Goal: Contribute content: Contribute content

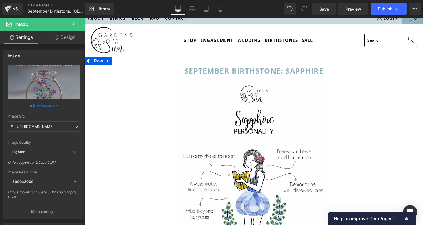
click at [76, 24] on icon at bounding box center [74, 24] width 5 height 4
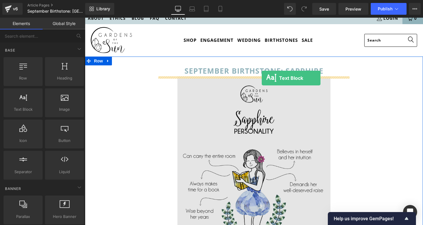
drag, startPoint x: 106, startPoint y: 122, endPoint x: 262, endPoint y: 78, distance: 162.3
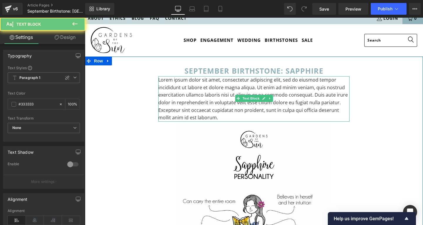
click at [218, 97] on p "Lorem ipsum dolor sit amet, consectetur adipiscing elit, sed do eiusmod tempor …" at bounding box center [253, 98] width 191 height 45
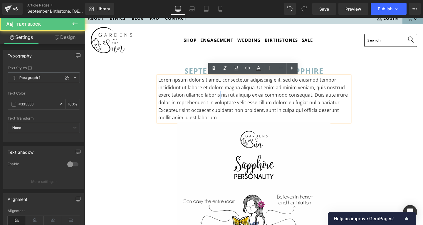
click at [218, 97] on p "Lorem ipsum dolor sit amet, consectetur adipiscing elit, sed do eiusmod tempor …" at bounding box center [253, 98] width 191 height 45
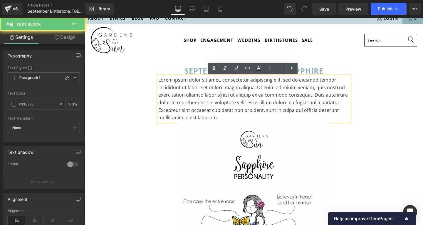
click at [218, 97] on p "Lorem ipsum dolor sit amet, consectetur adipiscing elit, sed do eiusmod tempor …" at bounding box center [253, 98] width 191 height 45
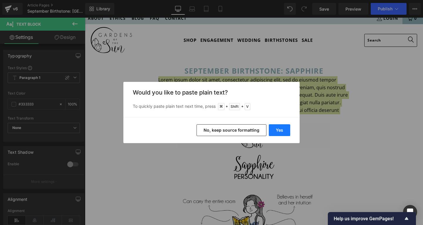
click at [281, 132] on button "Yes" at bounding box center [279, 130] width 21 height 12
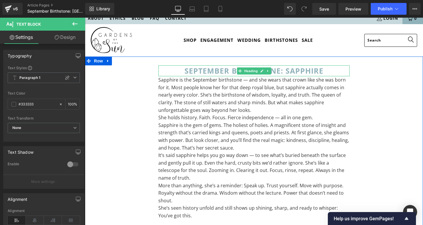
click at [241, 71] on span at bounding box center [240, 70] width 6 height 7
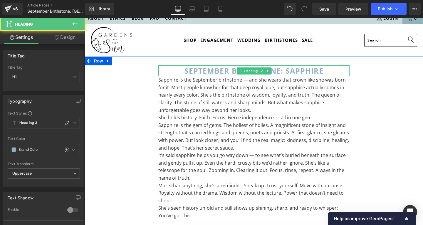
click at [195, 71] on h1 "SEPTEMBER BIRTHSTONE: SAPPHIRE" at bounding box center [253, 70] width 191 height 11
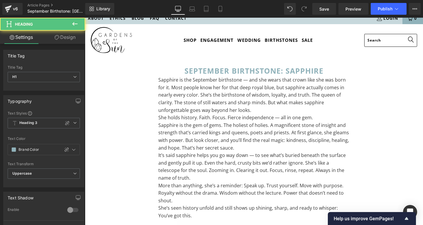
click at [62, 29] on span "Heading" at bounding box center [35, 24] width 59 height 13
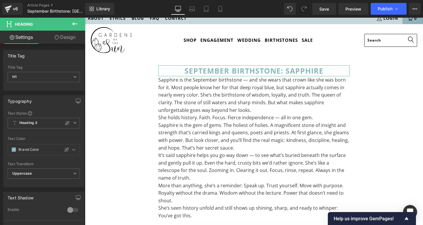
click at [64, 35] on link "Design" at bounding box center [65, 37] width 43 height 13
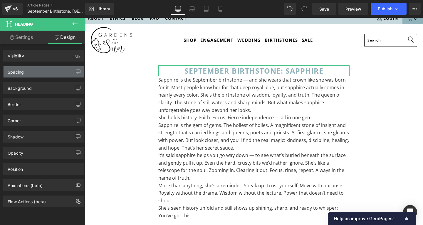
click at [21, 73] on div "Spacing" at bounding box center [16, 70] width 16 height 8
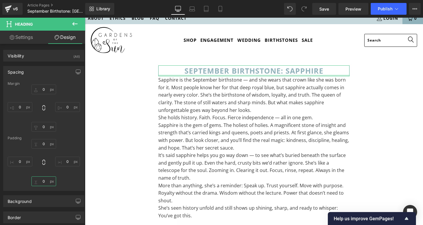
click at [41, 181] on input "0" at bounding box center [43, 181] width 25 height 10
type input "S"
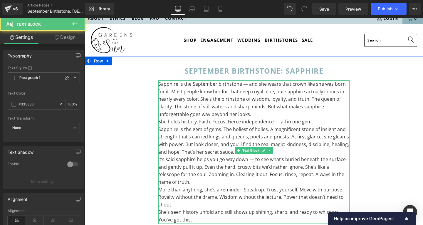
click at [254, 89] on p "Sapphire is the September birthstone — and she wears that crown like she was bo…" at bounding box center [253, 99] width 191 height 38
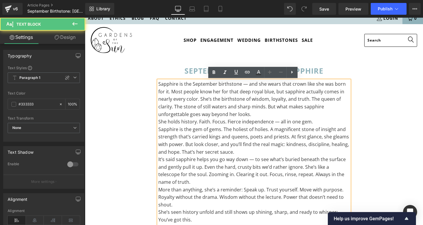
click at [248, 86] on p "Sapphire is the September birthstone — and she wears that crown like she was bo…" at bounding box center [253, 99] width 191 height 38
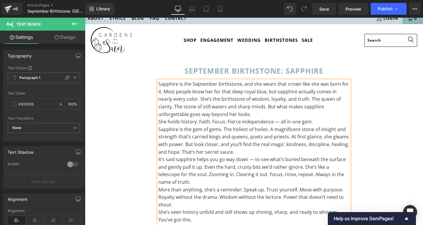
click at [248, 113] on p "Sapphire is the September birthstone, and she wears that crown like she was bor…" at bounding box center [253, 99] width 191 height 38
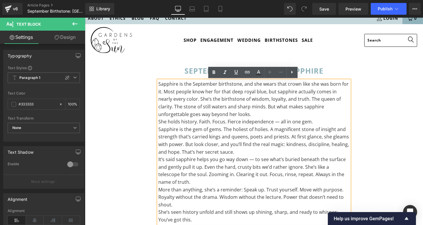
click at [158, 121] on div "Sapphire is the September birthstone, and she wears that crown like she was bor…" at bounding box center [253, 151] width 191 height 143
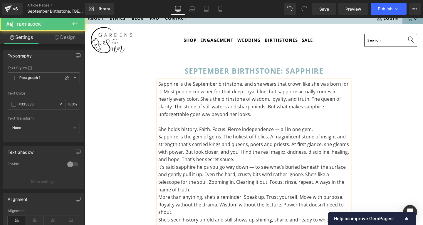
click at [341, 99] on p "Sapphire is the September birthstone, and she wears that crown like she was bor…" at bounding box center [253, 99] width 191 height 38
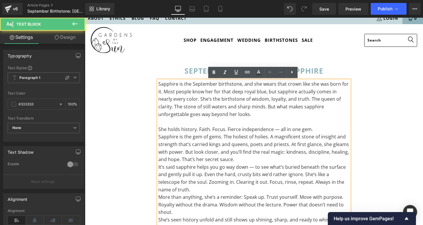
click at [213, 128] on p "She holds history. Faith. Focus. Fierce independence — all in one gem." at bounding box center [253, 130] width 191 height 8
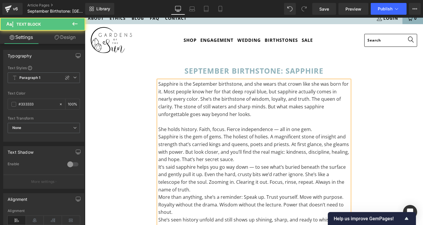
click at [228, 127] on p "She holds history. Faith, focus. Fierce independence — all in one gem." at bounding box center [253, 130] width 191 height 8
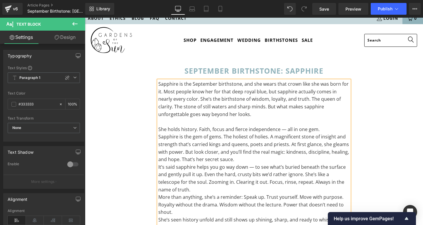
click at [282, 129] on p "She holds history. Faith, focus and fierce independence — all in one gem." at bounding box center [253, 130] width 191 height 8
click at [158, 135] on p "Sapphire is the gem of gems. The holiest of holies. A magnificent stone of insi…" at bounding box center [253, 148] width 191 height 30
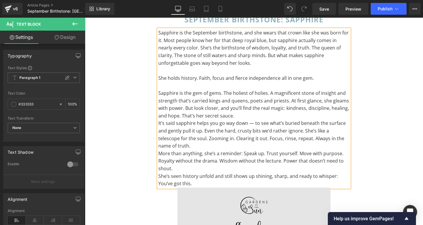
scroll to position [41, 0]
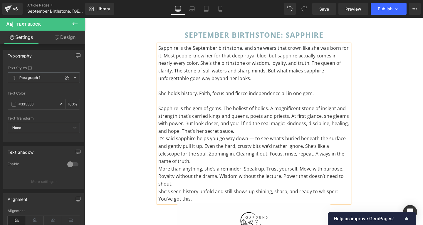
click at [241, 128] on p "Sapphire is the gem of gems. The holiest of holies. A magnificent stone of insi…" at bounding box center [253, 120] width 191 height 30
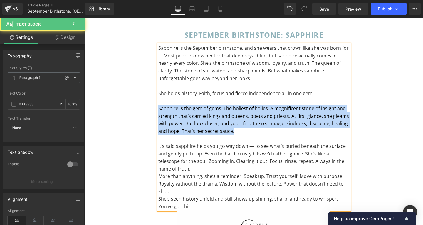
drag, startPoint x: 242, startPoint y: 128, endPoint x: 149, endPoint y: 106, distance: 95.8
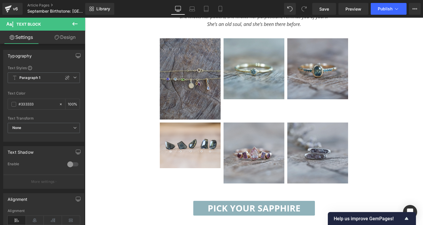
scroll to position [693, 0]
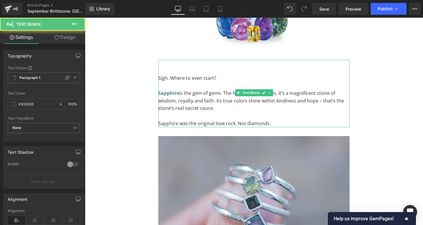
click at [224, 98] on p "Sapphire is the gem of gems. The holiest of the holies, it’s a magnificent ston…" at bounding box center [253, 100] width 191 height 23
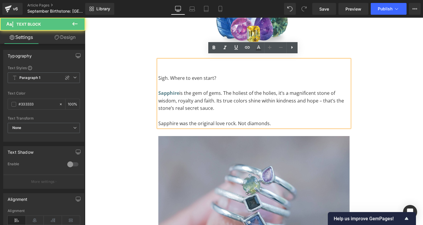
click at [229, 105] on p "Sapphire is the gem of gems. The holiest of the holies, it’s a magnificent ston…" at bounding box center [253, 100] width 191 height 23
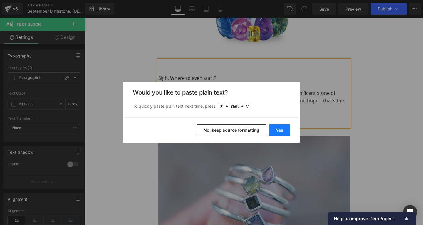
click at [285, 129] on button "Yes" at bounding box center [279, 130] width 21 height 12
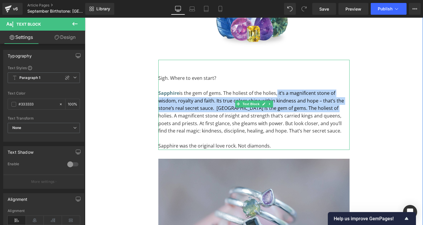
drag, startPoint x: 275, startPoint y: 89, endPoint x: 325, endPoint y: 105, distance: 52.4
click at [325, 105] on p "Sapphire is the gem of gems. The holiest of the holies, it’s a magnificent ston…" at bounding box center [253, 111] width 191 height 45
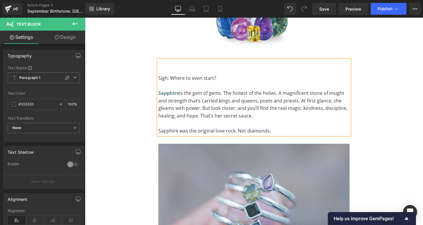
click at [296, 110] on p "Sapphire is the gem of gems. The holiest of the holies. A magnificent stone of …" at bounding box center [253, 104] width 191 height 30
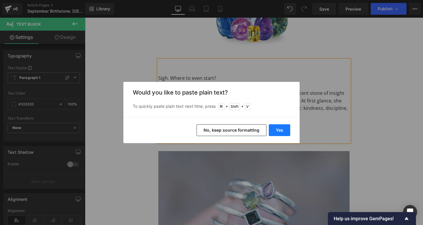
click at [281, 129] on button "Yes" at bounding box center [279, 130] width 21 height 12
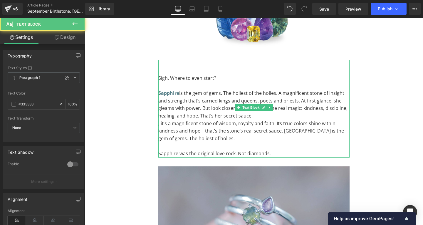
click at [226, 143] on p at bounding box center [253, 146] width 191 height 8
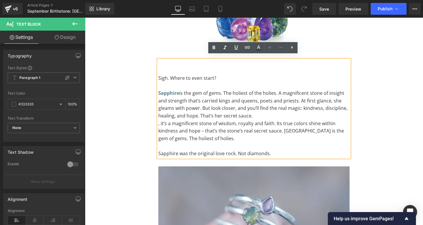
click at [175, 113] on p "Sapphire is the gem of gems. The holiest of the holies. A magnificent stone of …" at bounding box center [253, 104] width 191 height 30
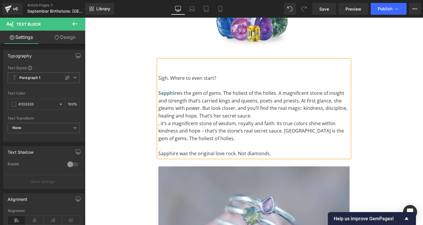
click at [222, 111] on p "Sapphire is the gem of gems. The holiest of the holies. A magnificent stone of …" at bounding box center [253, 104] width 191 height 30
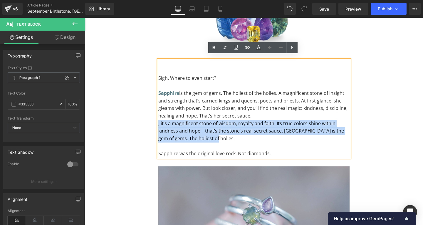
drag, startPoint x: 209, startPoint y: 132, endPoint x: 147, endPoint y: 116, distance: 63.8
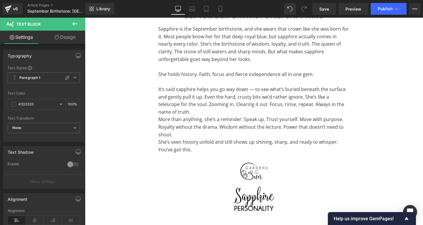
scroll to position [11, 0]
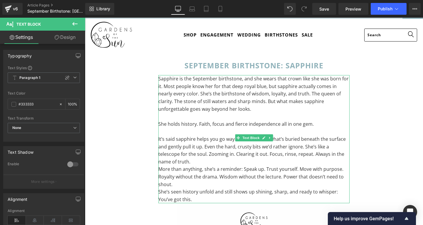
click at [166, 141] on p "It’s said sapphire helps you go way down — to see what’s buried beneath the sur…" at bounding box center [253, 150] width 191 height 30
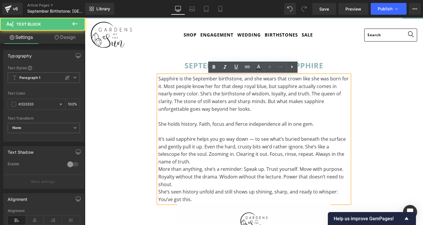
click at [250, 141] on p "It’s said sapphire helps you go way down — to see what’s buried beneath the sur…" at bounding box center [253, 150] width 191 height 30
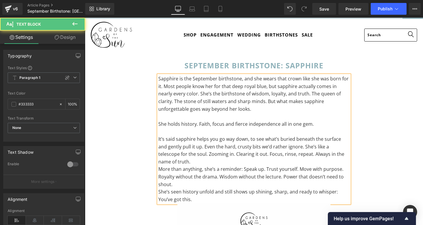
click at [158, 165] on p "More than anything, she’s a reminder: Speak up. Trust yourself. Move with purpo…" at bounding box center [253, 169] width 191 height 8
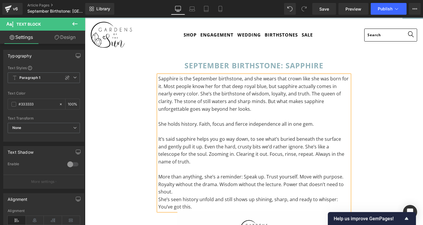
click at [244, 173] on p "More than anything, she’s a reminder: Speak up. Trust yourself. Move with purpo…" at bounding box center [253, 177] width 191 height 8
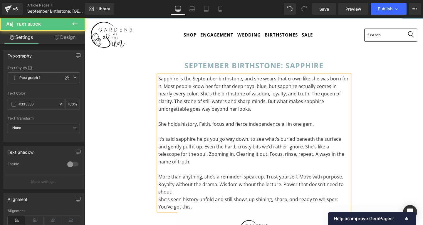
click at [264, 173] on p "More than anything, she’s a reminder: speak up. Trust yourself. Move with purpo…" at bounding box center [253, 177] width 191 height 8
click at [298, 173] on p "More than anything, she’s a reminder: speak up, trust yourself. Move with purpo…" at bounding box center [253, 177] width 191 height 8
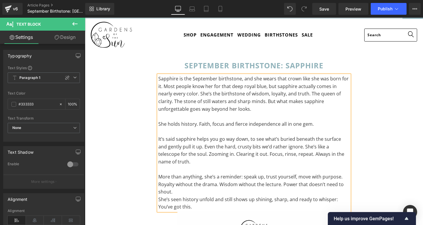
click at [159, 181] on p "Royalty without the drama. Wisdom without the lecture. Power that doesn’t need …" at bounding box center [253, 188] width 191 height 15
click at [160, 196] on p "She’s seen history unfold and still shows up shining, sharp, and ready to whisp…" at bounding box center [253, 200] width 191 height 8
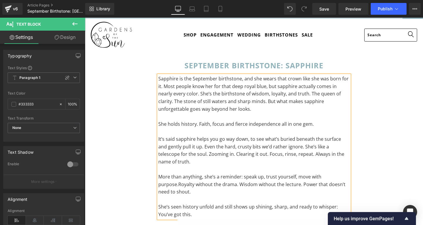
click at [158, 211] on p "You’ve got this." at bounding box center [253, 215] width 191 height 8
click at [194, 204] on div "Loading Product Data" at bounding box center [212, 201] width 42 height 6
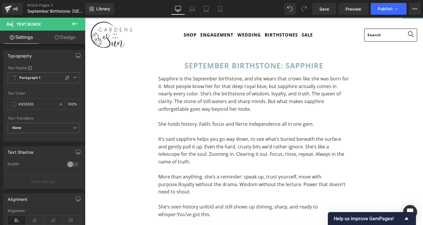
click at [195, 201] on div "Loading Product Data" at bounding box center [212, 201] width 42 height 6
click at [193, 207] on div "Sapphire is the September birthstone, and she wears that crown like she was bor…" at bounding box center [253, 146] width 191 height 143
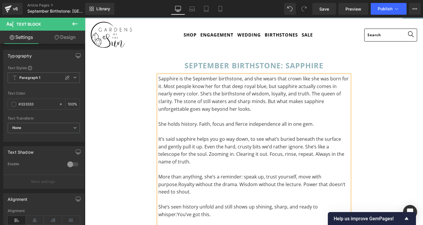
click at [161, 181] on span "Royalty without the drama. Wisdom without the lecture. Power that doesn’t need …" at bounding box center [251, 188] width 187 height 14
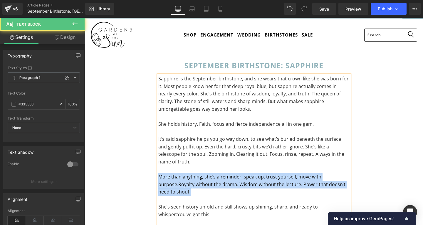
drag, startPoint x: 197, startPoint y: 182, endPoint x: 154, endPoint y: 167, distance: 45.7
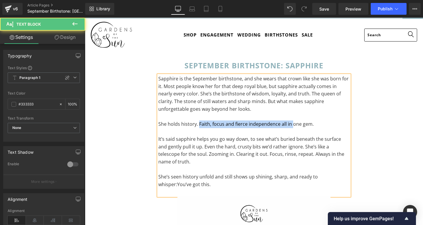
drag, startPoint x: 198, startPoint y: 123, endPoint x: 291, endPoint y: 119, distance: 93.0
click at [291, 120] on p "She holds history. Faith, focus and fierce independence all in one gem." at bounding box center [253, 124] width 191 height 8
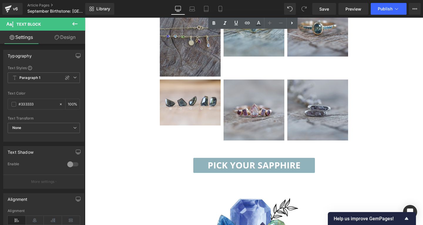
scroll to position [668, 0]
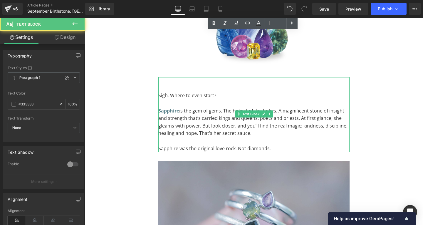
click at [268, 120] on p "Sapphire is the gem of gems. The holiest of the holies. A magnificent stone of …" at bounding box center [253, 122] width 191 height 30
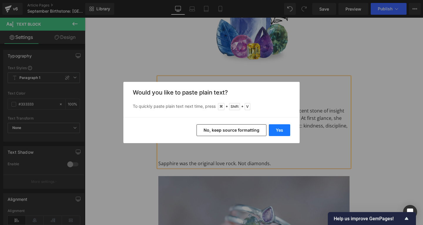
click at [283, 131] on button "Yes" at bounding box center [279, 130] width 21 height 12
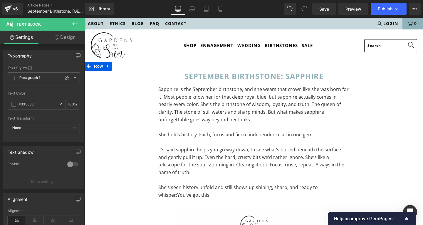
scroll to position [0, 0]
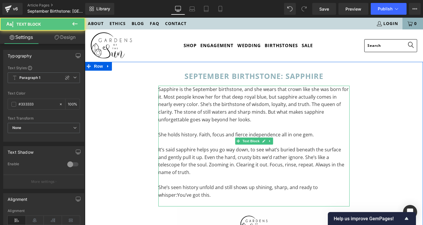
click at [198, 133] on p "She holds history. Faith, focus and fierce independence all in one gem." at bounding box center [253, 135] width 191 height 8
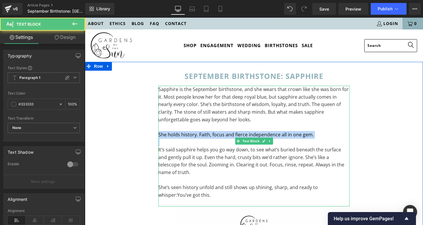
click at [198, 133] on p "She holds history. Faith, focus and fierce independence all in one gem." at bounding box center [253, 135] width 191 height 8
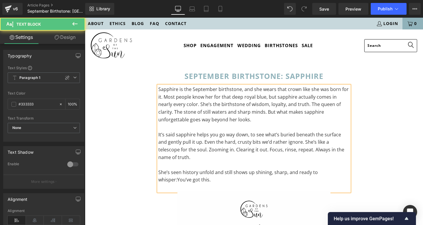
click at [177, 176] on span "You’ve got this." at bounding box center [194, 179] width 34 height 6
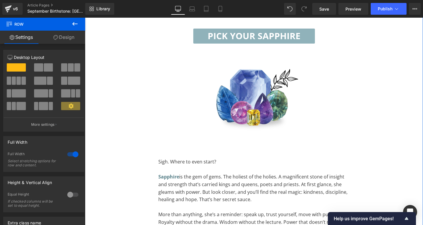
scroll to position [610, 0]
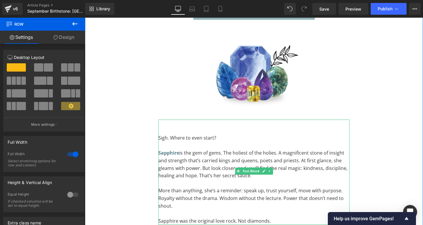
click at [232, 149] on p "Sapphire is the gem of gems. The holiest of the holies. A magnificent stone of …" at bounding box center [253, 164] width 191 height 30
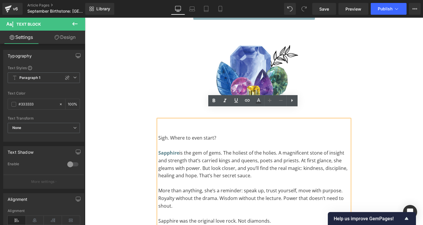
click at [266, 165] on p "Sapphire is the gem of gems. The holiest of the holies. A magnificent stone of …" at bounding box center [253, 164] width 191 height 30
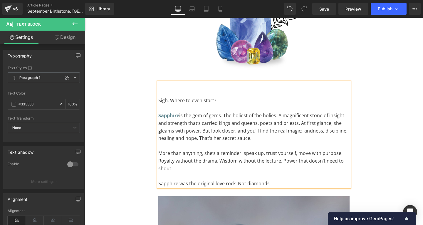
scroll to position [650, 0]
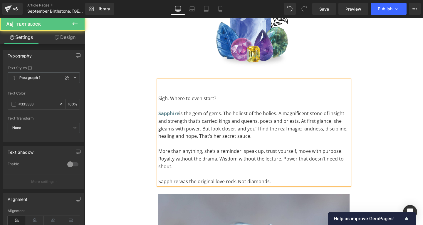
click at [275, 178] on p "Sapphire was the original love rock. Not diamonds." at bounding box center [253, 182] width 191 height 8
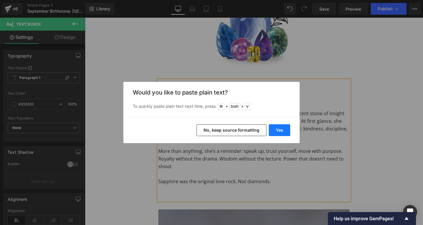
click at [281, 129] on button "Yes" at bounding box center [279, 130] width 21 height 12
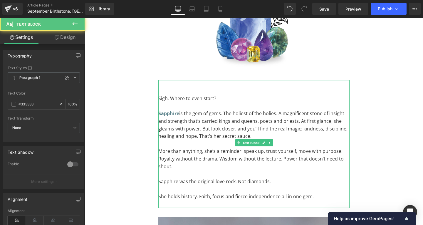
click at [200, 193] on p "She holds history. Faith, focus and fierce independence all in one gem." at bounding box center [253, 197] width 191 height 8
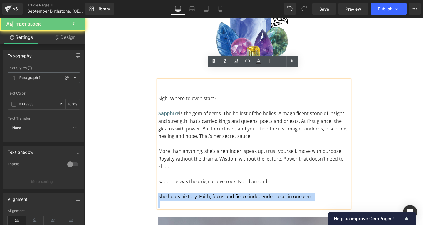
click at [200, 193] on p "She holds history. Faith, focus and fierce independence all in one gem." at bounding box center [253, 197] width 191 height 8
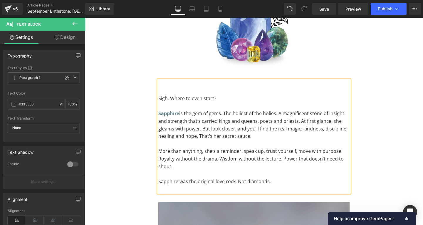
click at [261, 125] on p "Sapphire is the gem of gems. The holiest of the holies. A magnificent stone of …" at bounding box center [253, 125] width 191 height 30
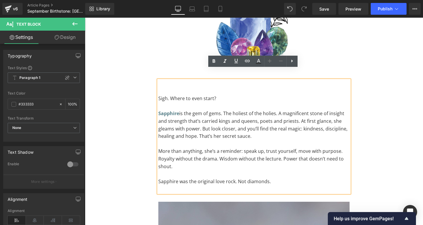
click at [297, 110] on p "Sapphire is the gem of gems. The holiest of the holies. A magnificent stone of …" at bounding box center [253, 125] width 191 height 30
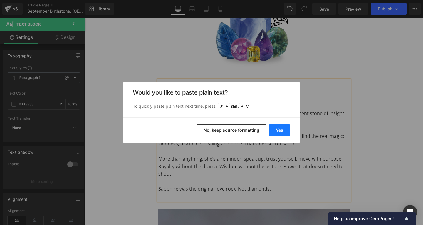
click at [281, 129] on button "Yes" at bounding box center [279, 130] width 21 height 12
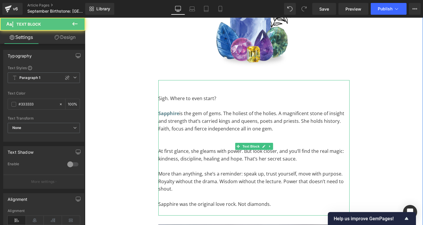
click at [176, 140] on p at bounding box center [253, 144] width 191 height 8
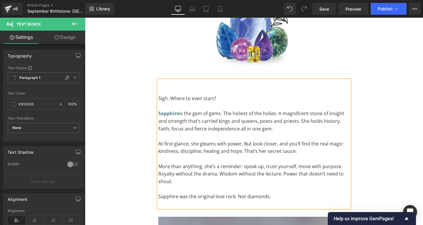
click at [190, 168] on p "More than anything, she’s a reminder: speak up, trust yourself, move with purpo…" at bounding box center [253, 174] width 191 height 23
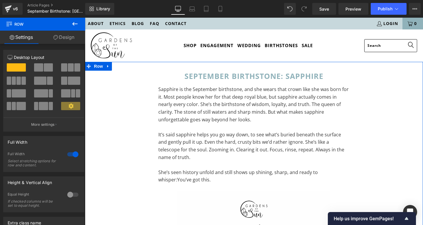
scroll to position [0, 0]
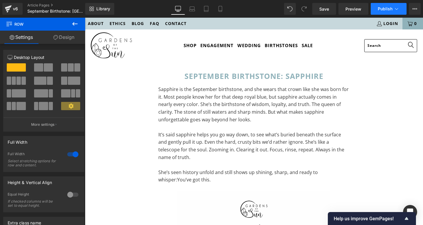
click at [389, 8] on span "Publish" at bounding box center [385, 8] width 15 height 5
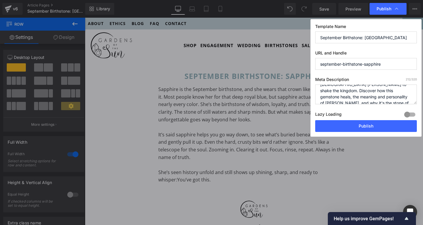
scroll to position [19, 0]
click at [385, 97] on textarea "Sapphire is the birthstone for September. The original love rock, worn by [DEMO…" at bounding box center [366, 94] width 102 height 20
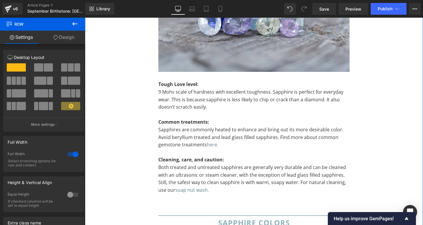
scroll to position [1018, 0]
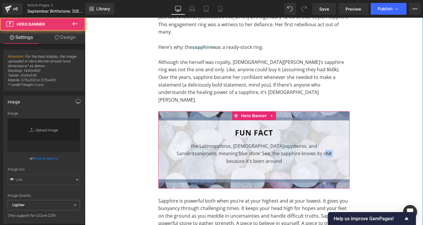
click at [282, 133] on div at bounding box center [253, 149] width 191 height 77
type input "[URL][DOMAIN_NAME]"
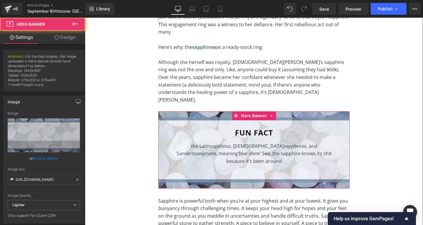
click at [260, 125] on div at bounding box center [253, 149] width 191 height 77
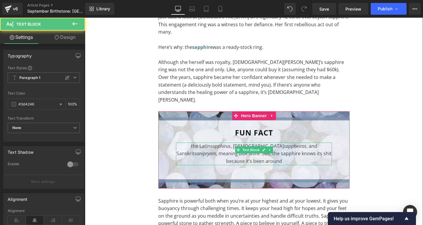
click at [282, 142] on p "the Latin sapphirus , Greek sappheiros , and Sanskrit sanipryam , meaning ‘blue…" at bounding box center [254, 153] width 156 height 23
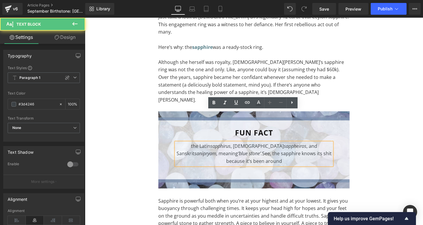
click at [293, 142] on p "the Latin sapphirus , Greek sappheiros , and Sanskrit sanipryam , meaning ‘blue…" at bounding box center [254, 153] width 156 height 23
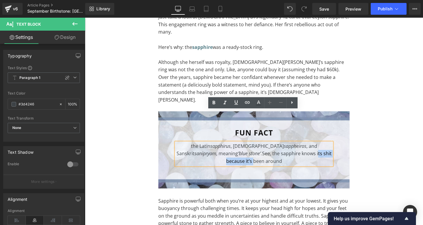
drag, startPoint x: 299, startPoint y: 121, endPoint x: 258, endPoint y: 123, distance: 40.6
click at [258, 142] on p "the Latin sapphirus , Greek sappheiros , and Sanskrit sanipryam , meaning ‘blue…" at bounding box center [254, 153] width 156 height 23
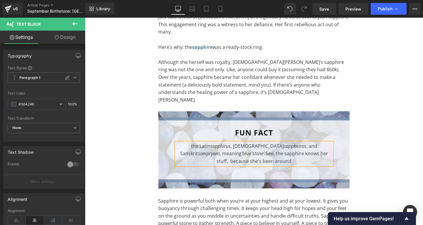
click at [205, 142] on p "the Latin sapphirus , Greek sappheiros , and Sanskrit sanipryam , meaning ‘blue…" at bounding box center [254, 153] width 156 height 23
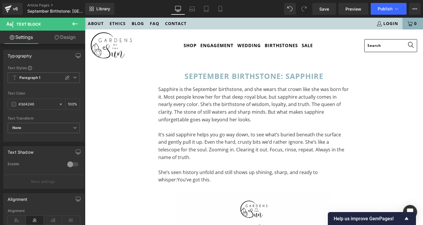
scroll to position [0, 0]
click at [400, 9] on icon at bounding box center [397, 9] width 6 height 6
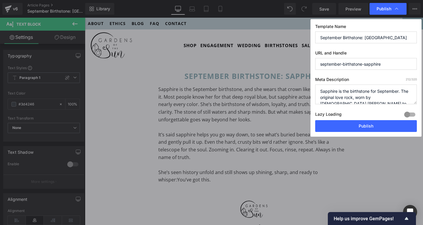
click at [339, 98] on textarea "Sapphire is the birthstone for September. The original love rock, worn by [DEMO…" at bounding box center [366, 94] width 102 height 20
paste textarea "eptember’s birthstone isn’t just blue. Discover the secret life of sapphires — …"
click at [370, 91] on textarea "Sapphire is the birthstone for September. The original love rock, worn by [DEMO…" at bounding box center [366, 94] width 102 height 20
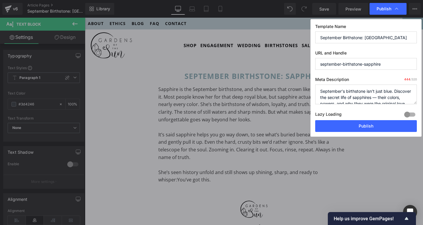
click at [339, 91] on textarea "Sapphire is the birthstone for September. The original love rock, worn by [DEMO…" at bounding box center [366, 94] width 102 height 20
click at [320, 91] on textarea "Sapphire is the birthstone for September. The original love rock, worn by [DEMO…" at bounding box center [366, 94] width 102 height 20
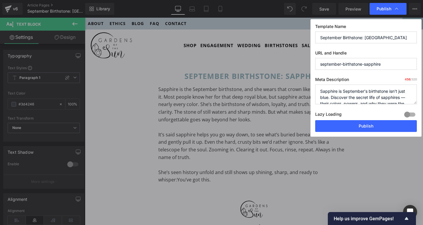
drag, startPoint x: 371, startPoint y: 91, endPoint x: 328, endPoint y: 98, distance: 43.4
click at [328, 98] on textarea "Sapphire is the birthstone for September. The original love rock, worn by [DEMO…" at bounding box center [366, 94] width 102 height 20
click at [392, 97] on textarea "Sapphire is the birthstone for September. The original love rock, worn by [DEMO…" at bounding box center [366, 94] width 102 height 20
click at [349, 93] on textarea "Sapphire is the birthstone for September. The original love rock, worn by [DEMO…" at bounding box center [366, 94] width 102 height 20
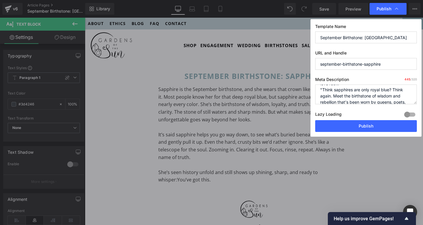
scroll to position [29, 0]
drag, startPoint x: 355, startPoint y: 89, endPoint x: 334, endPoint y: 95, distance: 21.5
click at [334, 95] on textarea "Sapphire is the birthstone for September. The original love rock, worn by [DEMO…" at bounding box center [366, 94] width 102 height 20
click at [367, 90] on textarea "Sapphire is the birthstone for September. The original love rock, worn by [DEMO…" at bounding box center [366, 94] width 102 height 20
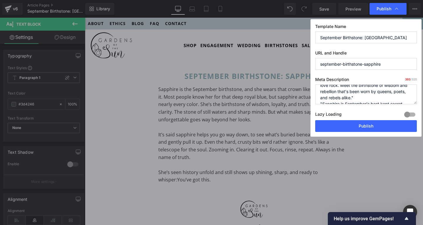
click at [367, 90] on textarea "Sapphire is the birthstone for September. The original love rock, worn by [DEMO…" at bounding box center [366, 94] width 102 height 20
click at [368, 90] on textarea "Sapphire is the birthstone for September. The original love rock, worn by [DEMO…" at bounding box center [366, 94] width 102 height 20
click at [320, 97] on textarea "Sapphire is the birthstone for September. The original love rock, worn by [DEMO…" at bounding box center [366, 94] width 102 height 20
click at [358, 98] on textarea "Sapphire is the birthstone for September. The original love rock, worn by [DEMO…" at bounding box center [366, 94] width 102 height 20
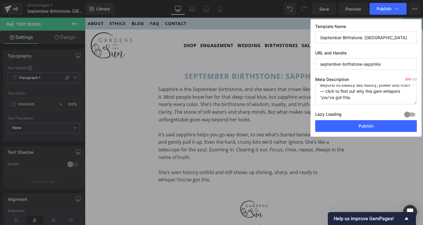
scroll to position [49, 0]
drag, startPoint x: 375, startPoint y: 98, endPoint x: 319, endPoint y: 86, distance: 57.4
click at [319, 86] on textarea "Sapphire is the birthstone for September. The original love rock, worn by [DEMO…" at bounding box center [366, 94] width 102 height 20
drag, startPoint x: 365, startPoint y: 92, endPoint x: 407, endPoint y: 93, distance: 41.2
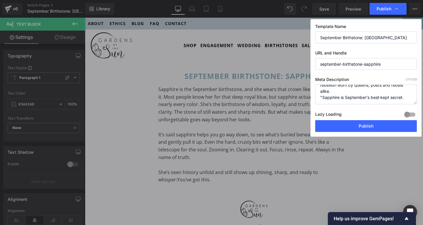
click at [405, 96] on textarea "Sapphire is the birthstone for September. The original love rock, worn by [DEMO…" at bounding box center [366, 94] width 102 height 20
type textarea "Sapphire is September’s best kept secret. Discover the secret life of sapphires…"
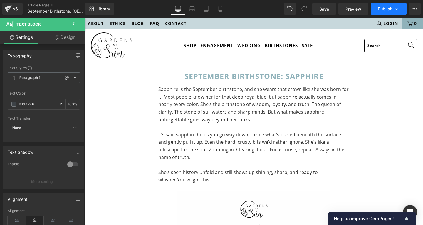
click at [393, 7] on button "Publish" at bounding box center [389, 9] width 36 height 12
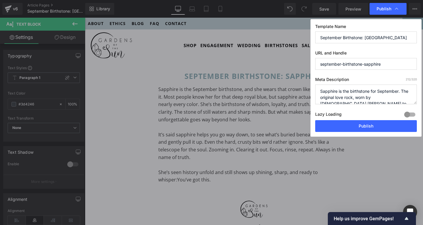
click at [372, 92] on textarea "Sapphire is the birthstone for September. The original love rock, worn by [DEMO…" at bounding box center [366, 94] width 102 height 20
paste textarea "September’s best kept secret. Meet the birthstone of wisdom and rebellion worn …"
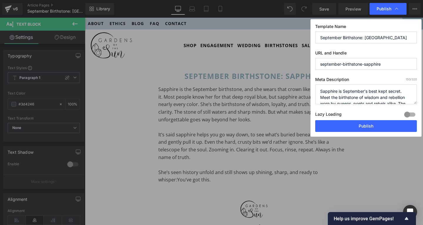
click at [400, 92] on textarea "Sapphire is the birthstone for September. The original love rock, worn by [DEMO…" at bounding box center [366, 94] width 102 height 20
drag, startPoint x: 365, startPoint y: 97, endPoint x: 423, endPoint y: 104, distance: 58.0
click at [423, 104] on div "Publish Template Name September Birthstone: Sapphire URL and Handle september-b…" at bounding box center [211, 112] width 423 height 225
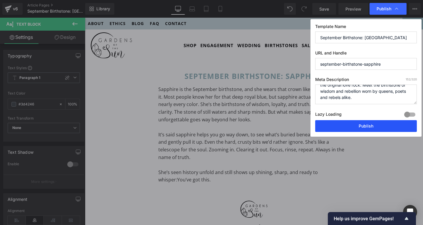
type textarea "Sapphire is September’s best kept secret and the original love rock. Meet the b…"
click at [360, 126] on button "Publish" at bounding box center [366, 126] width 102 height 12
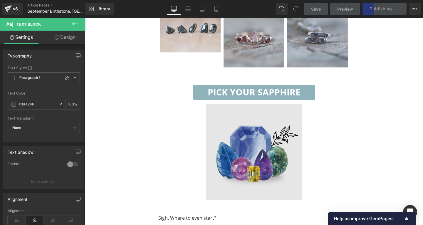
scroll to position [375, 0]
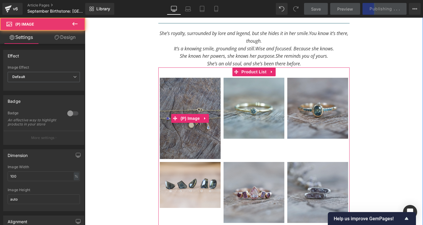
click at [199, 90] on img at bounding box center [190, 118] width 61 height 81
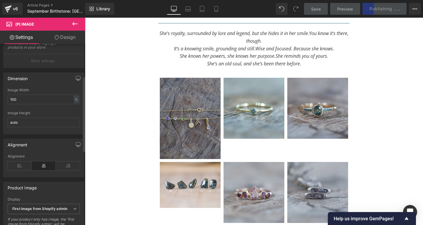
scroll to position [186, 0]
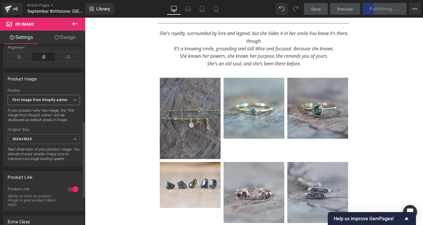
click at [30, 102] on b "First image from Shopify admin" at bounding box center [39, 99] width 55 height 4
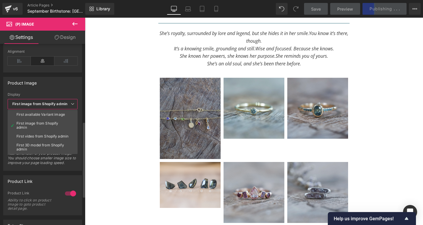
click at [79, 79] on div "Product Image" at bounding box center [43, 82] width 78 height 11
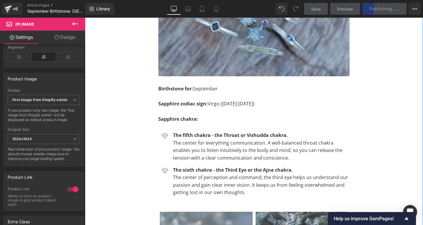
scroll to position [1047, 0]
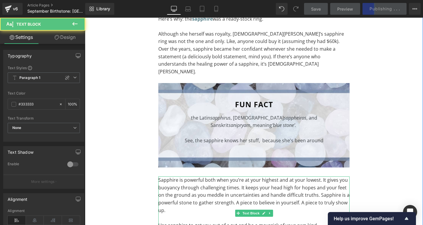
click at [242, 176] on p "Sapphire is powerful both when you’re at your highest and at your lowest. It gi…" at bounding box center [253, 195] width 191 height 38
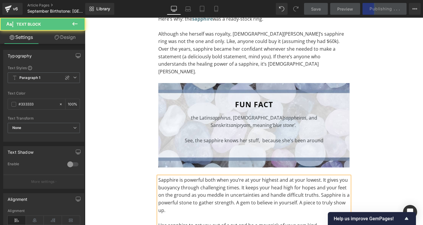
click at [304, 176] on p "Sapphire is powerful both when you’re at your highest and at your lowest. It gi…" at bounding box center [253, 195] width 191 height 38
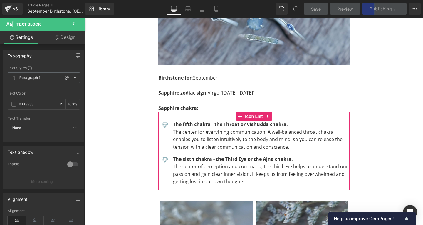
scroll to position [1399, 0]
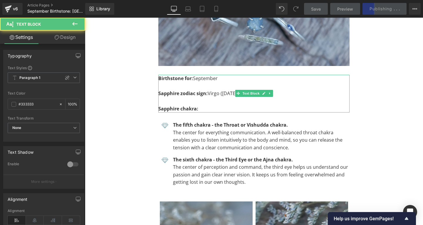
click at [213, 90] on p "Sapphire zodiac sign: Virgo ([DATE]-[DATE])" at bounding box center [253, 94] width 191 height 8
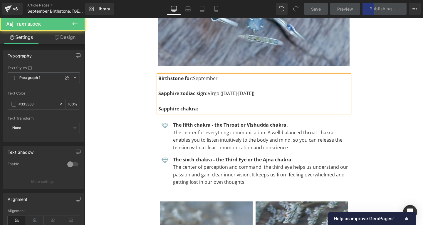
click at [213, 90] on p "Sapphire zodiac sign: Virgo ([DATE]-[DATE])" at bounding box center [253, 94] width 191 height 8
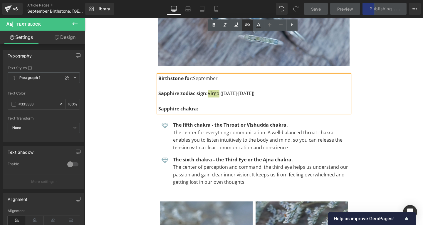
click at [247, 25] on icon at bounding box center [247, 24] width 7 height 7
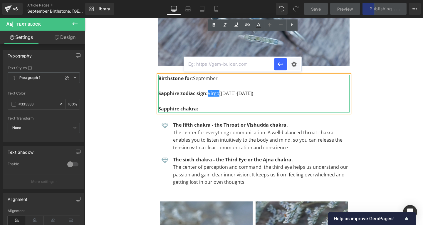
click at [218, 62] on input "text" at bounding box center [229, 64] width 91 height 15
paste input "[URL][DOMAIN_NAME]"
type input "[URL][DOMAIN_NAME]"
click at [283, 65] on icon "button" at bounding box center [280, 64] width 7 height 7
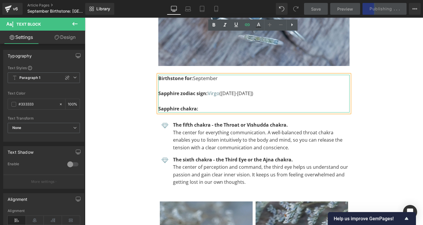
click at [289, 97] on p at bounding box center [253, 101] width 191 height 8
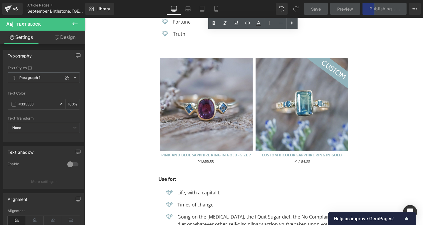
scroll to position [2067, 0]
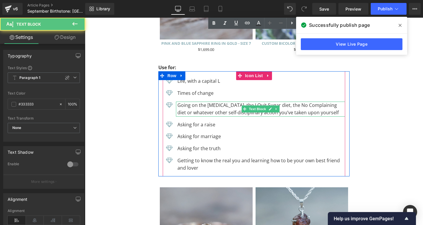
click at [200, 101] on p "Going on the [MEDICAL_DATA], the I Quit Sugar diet, the No Complaining diet or …" at bounding box center [262, 108] width 168 height 15
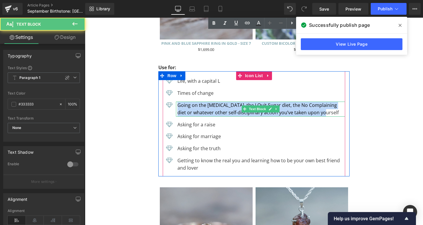
click at [200, 101] on p "Going on the [MEDICAL_DATA], the I Quit Sugar diet, the No Complaining diet or …" at bounding box center [262, 108] width 168 height 15
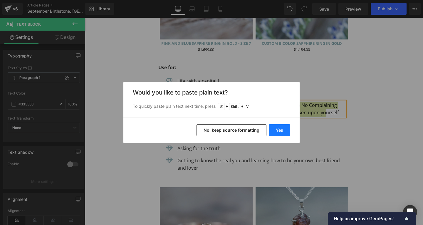
click at [282, 131] on button "Yes" at bounding box center [279, 130] width 21 height 12
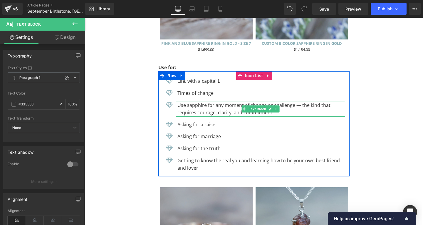
click at [298, 101] on p "Use sapphire for any moment of change or challenge — the kind that requires cou…" at bounding box center [262, 108] width 168 height 15
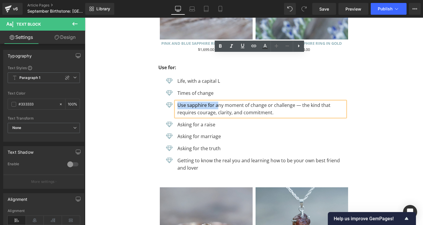
drag, startPoint x: 177, startPoint y: 58, endPoint x: 217, endPoint y: 57, distance: 39.7
click at [217, 101] on p "Use sapphire for any moment of change or challenge — the kind that requires cou…" at bounding box center [262, 108] width 168 height 15
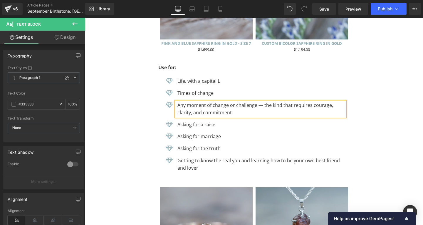
click at [258, 101] on p "Any moment of change or challenge — the kind that requires courage, clarity, an…" at bounding box center [262, 108] width 168 height 15
click at [222, 101] on p "Any moment of change or challenge, the kind that requires courage, clarity, and…" at bounding box center [262, 108] width 168 height 15
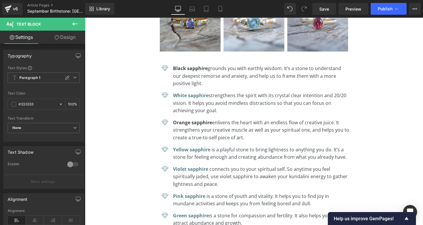
scroll to position [3495, 0]
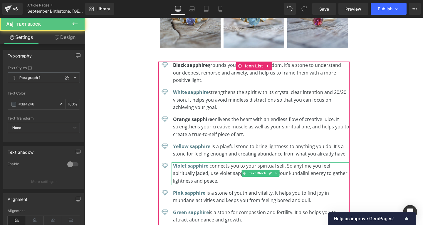
click at [223, 162] on p "Violet sapphire connects you to your spiritual self. So anytime you feel spirit…" at bounding box center [261, 173] width 177 height 23
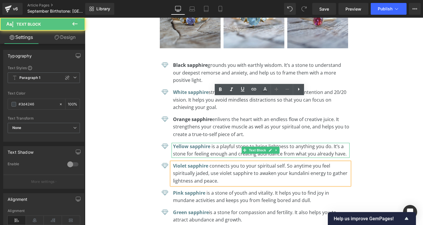
click at [338, 143] on p "Yellow sapphire is a playful stone to bring lightness to anything you do. It’s …" at bounding box center [261, 150] width 177 height 15
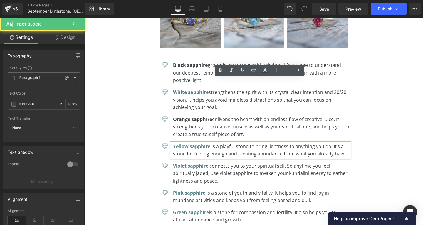
click at [349, 143] on div "Yellow sapphire is a playful stone to bring lightness to anything you do. It’s …" at bounding box center [261, 150] width 178 height 15
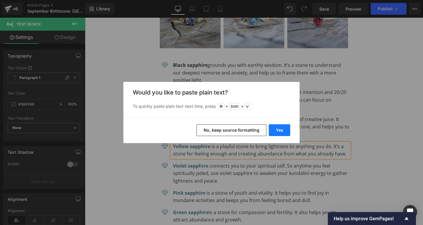
click at [275, 129] on button "Yes" at bounding box center [279, 130] width 21 height 12
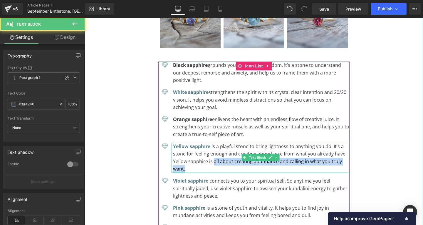
drag, startPoint x: 213, startPoint y: 97, endPoint x: 213, endPoint y: 103, distance: 5.3
click at [213, 143] on p "Yellow sapphire is a playful stone to bring lightness to anything you do. It’s …" at bounding box center [261, 158] width 177 height 30
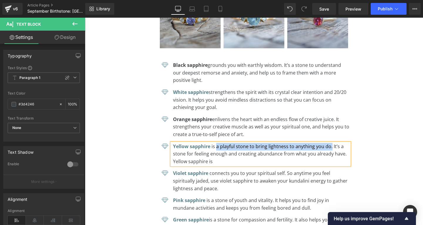
drag, startPoint x: 215, startPoint y: 83, endPoint x: 330, endPoint y: 83, distance: 114.4
click at [330, 143] on p "Yellow sapphire is a playful stone to bring lightness to anything you do. It’s …" at bounding box center [261, 154] width 177 height 23
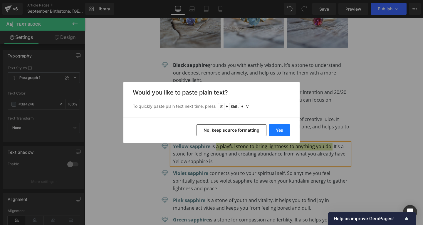
click at [282, 131] on button "Yes" at bounding box center [279, 130] width 21 height 12
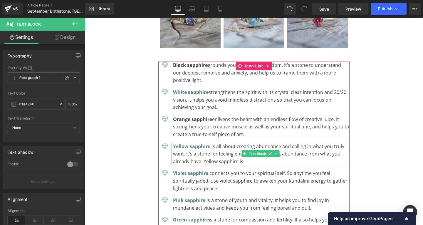
click at [208, 143] on p "Yellow sapphire is all about creating abundance and calling in what you truly w…" at bounding box center [261, 154] width 177 height 23
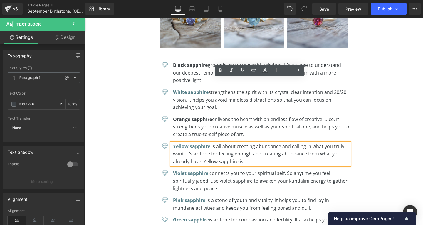
drag, startPoint x: 253, startPoint y: 96, endPoint x: 249, endPoint y: 90, distance: 7.8
click at [249, 143] on p "Yellow sapphire is all about creating abundance and calling in what you truly w…" at bounding box center [261, 154] width 177 height 23
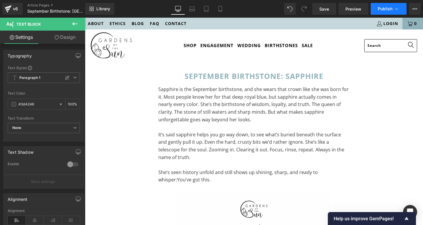
scroll to position [0, 0]
click at [393, 9] on button "Publish" at bounding box center [389, 9] width 36 height 12
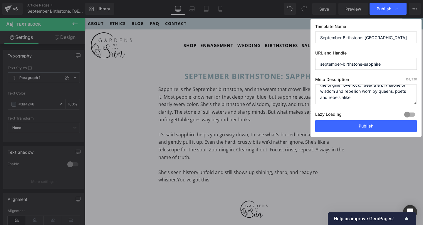
scroll to position [12, 0]
click at [356, 128] on button "Publish" at bounding box center [366, 126] width 102 height 12
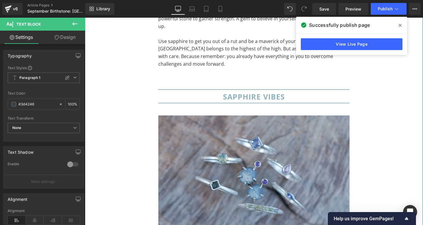
scroll to position [1232, 0]
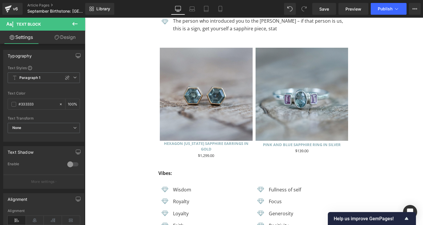
scroll to position [1758, 0]
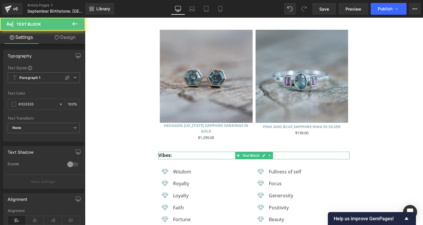
click at [162, 152] on b "Vibes:" at bounding box center [165, 155] width 14 height 6
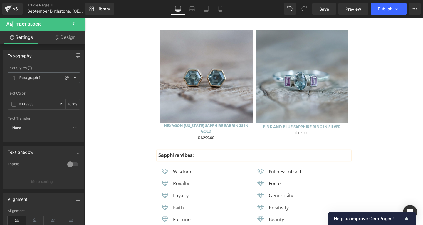
click at [189, 152] on b "Sapphire vibes:" at bounding box center [176, 155] width 36 height 6
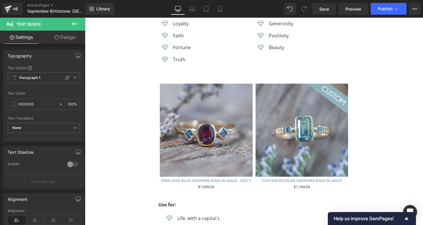
scroll to position [1949, 0]
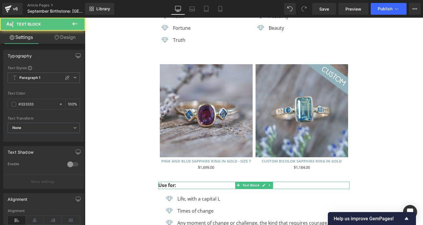
click at [168, 182] on b "Use for:" at bounding box center [167, 185] width 18 height 6
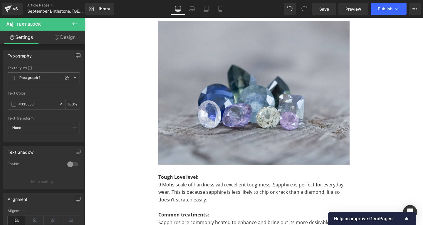
scroll to position [2728, 0]
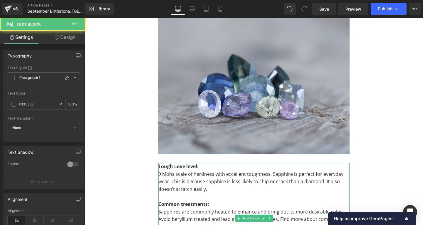
click at [176, 163] on strong "Tough Love level:" at bounding box center [178, 166] width 40 height 6
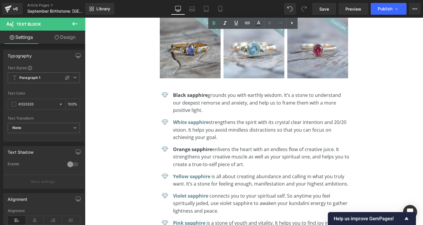
scroll to position [3447, 0]
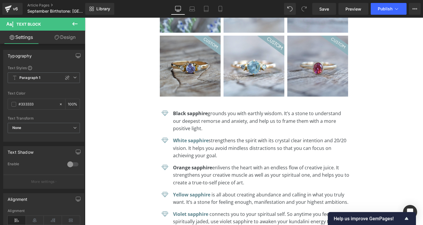
click at [76, 23] on icon at bounding box center [74, 23] width 7 height 7
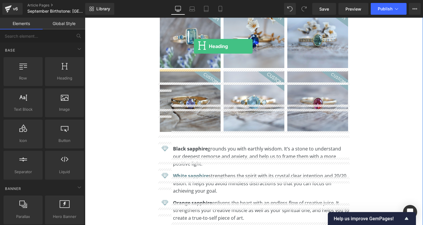
scroll to position [3394, 0]
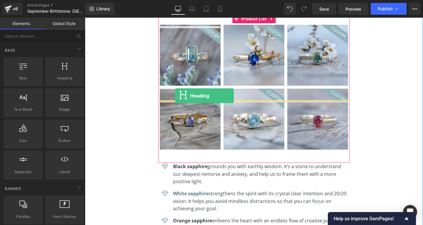
drag, startPoint x: 142, startPoint y: 94, endPoint x: 175, endPoint y: 96, distance: 33.0
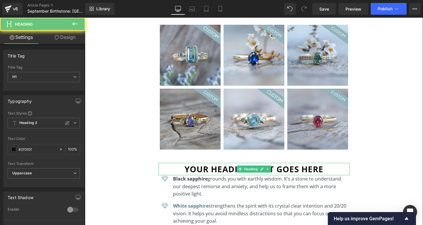
click at [198, 163] on h1 "Your heading text goes here" at bounding box center [253, 169] width 191 height 12
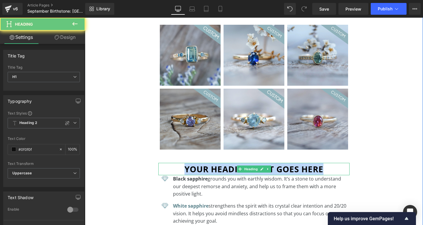
click at [198, 163] on h1 "Your heading text goes here" at bounding box center [253, 169] width 191 height 12
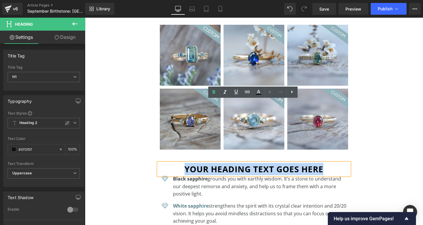
click at [198, 163] on h1 "Your heading text goes here" at bounding box center [253, 169] width 191 height 12
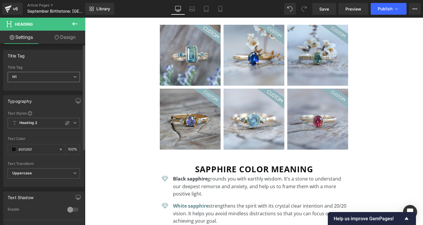
click at [49, 79] on span "H1" at bounding box center [44, 77] width 72 height 10
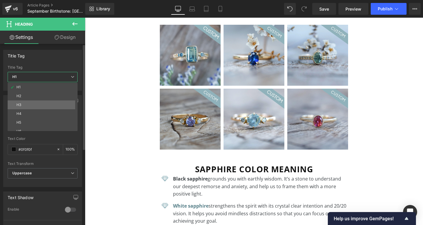
click at [31, 105] on li "H3" at bounding box center [44, 104] width 73 height 9
type input "100"
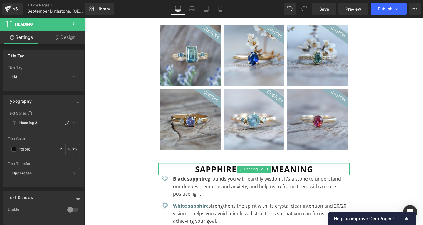
click at [215, 163] on div at bounding box center [253, 163] width 191 height 1
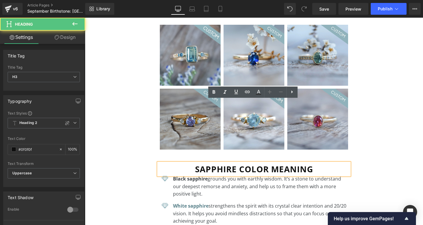
click at [214, 163] on h3 "sapphire color meaning" at bounding box center [253, 169] width 191 height 12
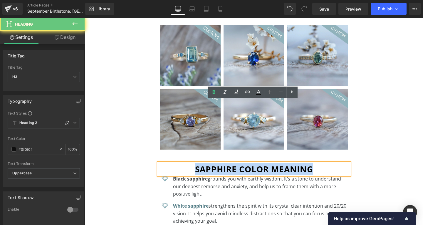
click at [214, 163] on h3 "sapphire color meaning" at bounding box center [253, 169] width 191 height 12
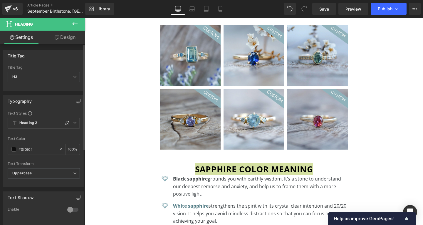
click at [41, 122] on span "Heading 2" at bounding box center [44, 123] width 72 height 11
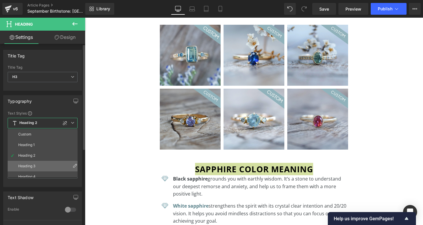
click at [30, 164] on div "Heading 3" at bounding box center [26, 166] width 17 height 4
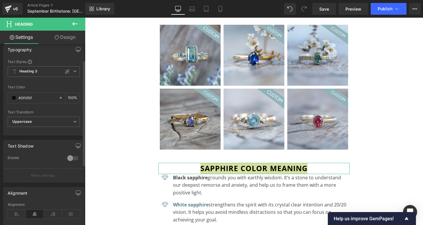
scroll to position [53, 0]
click at [16, 212] on icon at bounding box center [17, 212] width 18 height 9
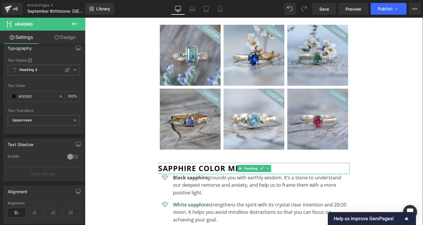
click at [225, 163] on h3 "sapphire color meaning" at bounding box center [253, 168] width 191 height 11
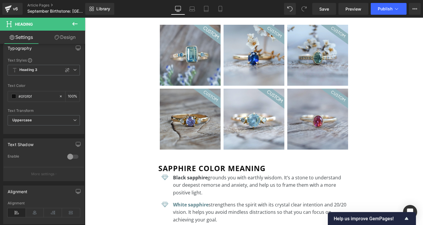
click at [64, 38] on link "Design" at bounding box center [65, 37] width 43 height 13
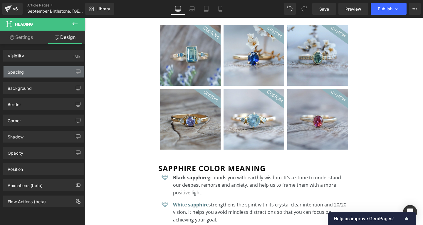
click at [35, 73] on div "Spacing" at bounding box center [44, 71] width 81 height 11
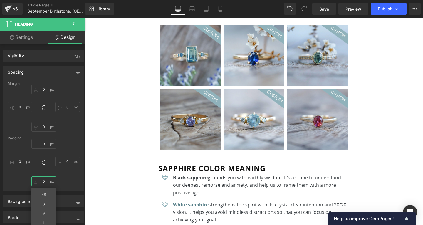
click at [44, 179] on input "0" at bounding box center [43, 181] width 25 height 10
type input "S"
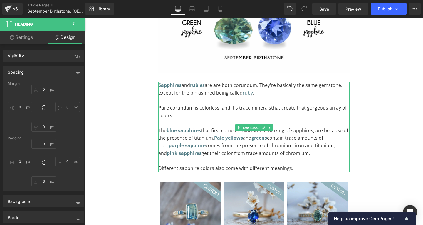
scroll to position [3323, 0]
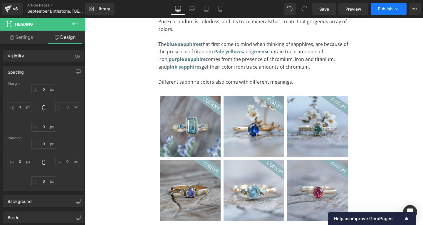
click at [385, 11] on button "Publish" at bounding box center [389, 9] width 36 height 12
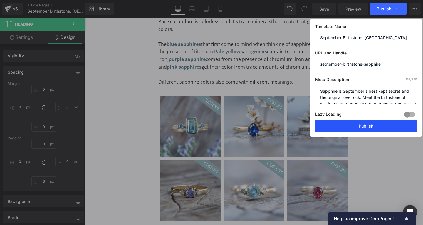
click at [368, 125] on button "Publish" at bounding box center [366, 126] width 102 height 12
